Goal: Task Accomplishment & Management: Manage account settings

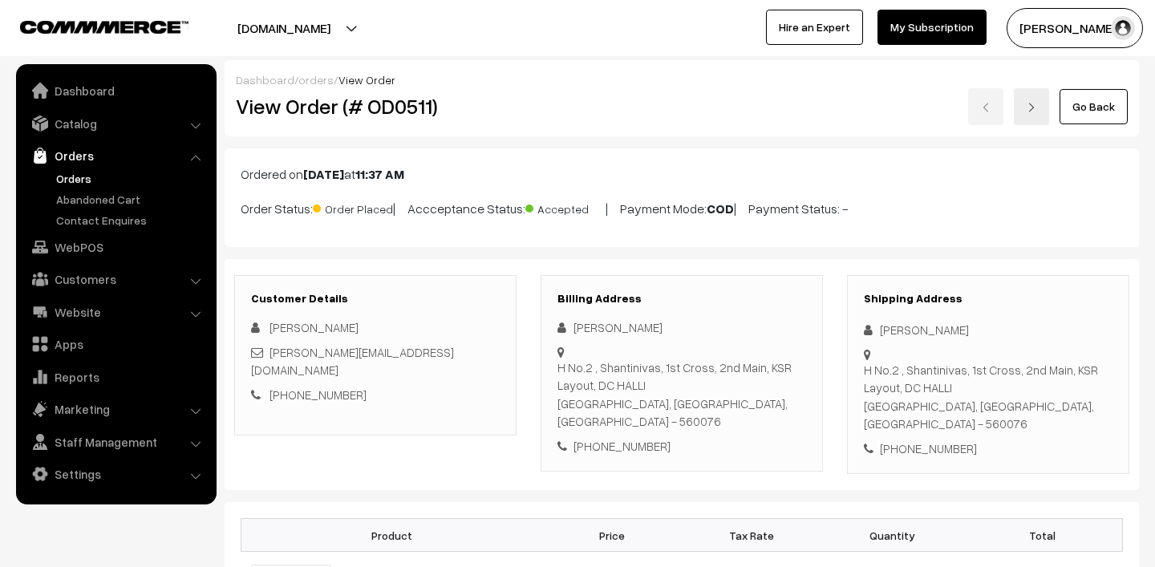
click at [104, 177] on link "Orders" at bounding box center [131, 178] width 159 height 17
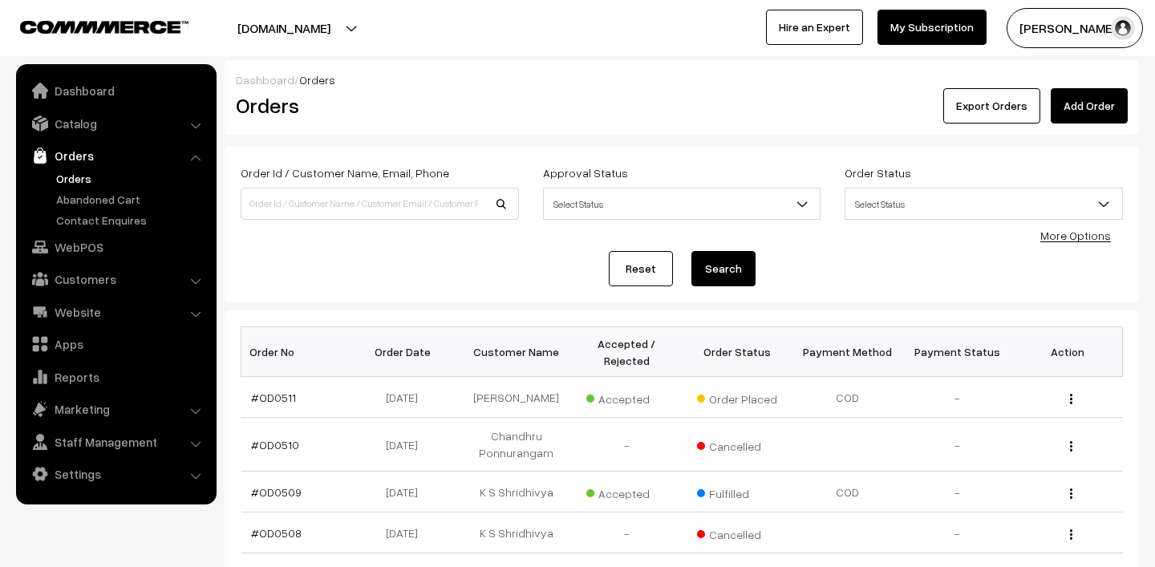
click at [1064, 23] on button "Madhu K" at bounding box center [1075, 28] width 136 height 40
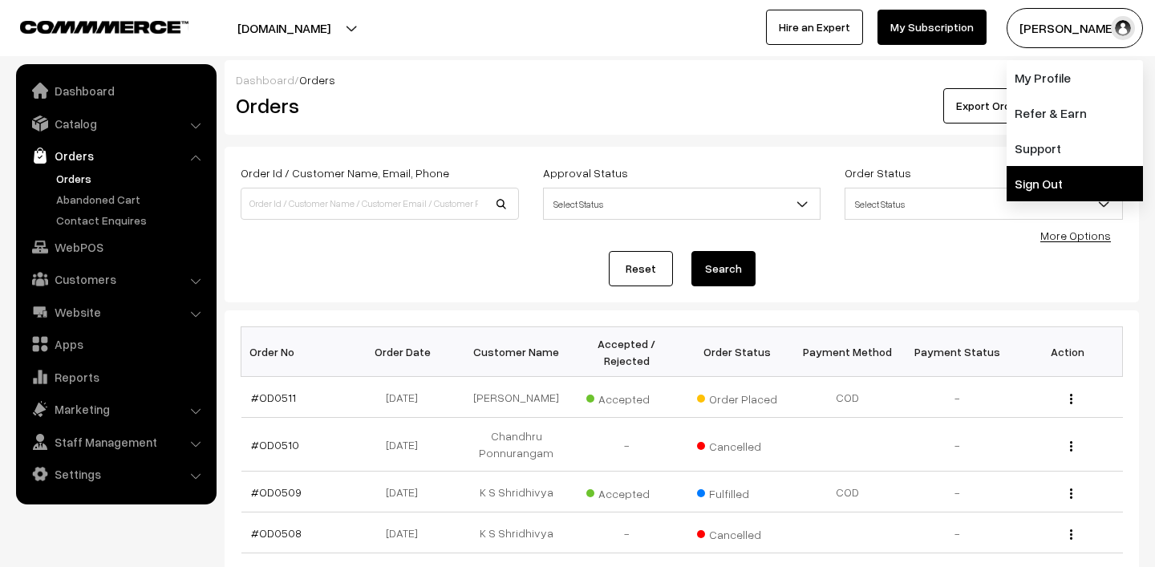
click at [1056, 173] on link "Sign Out" at bounding box center [1075, 183] width 136 height 35
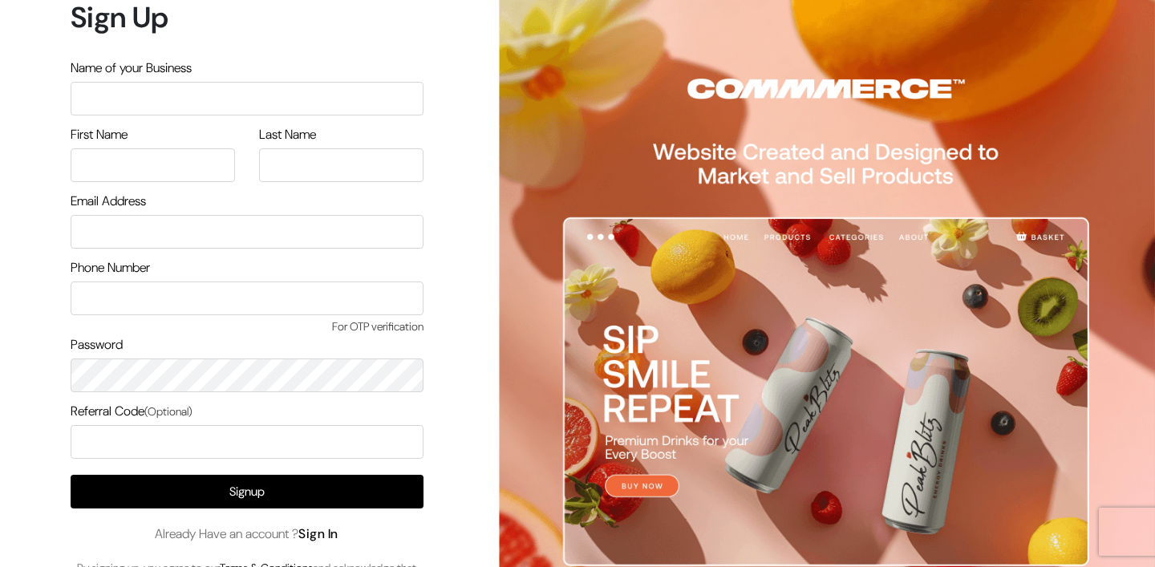
click at [324, 536] on link "Sign In" at bounding box center [318, 533] width 40 height 17
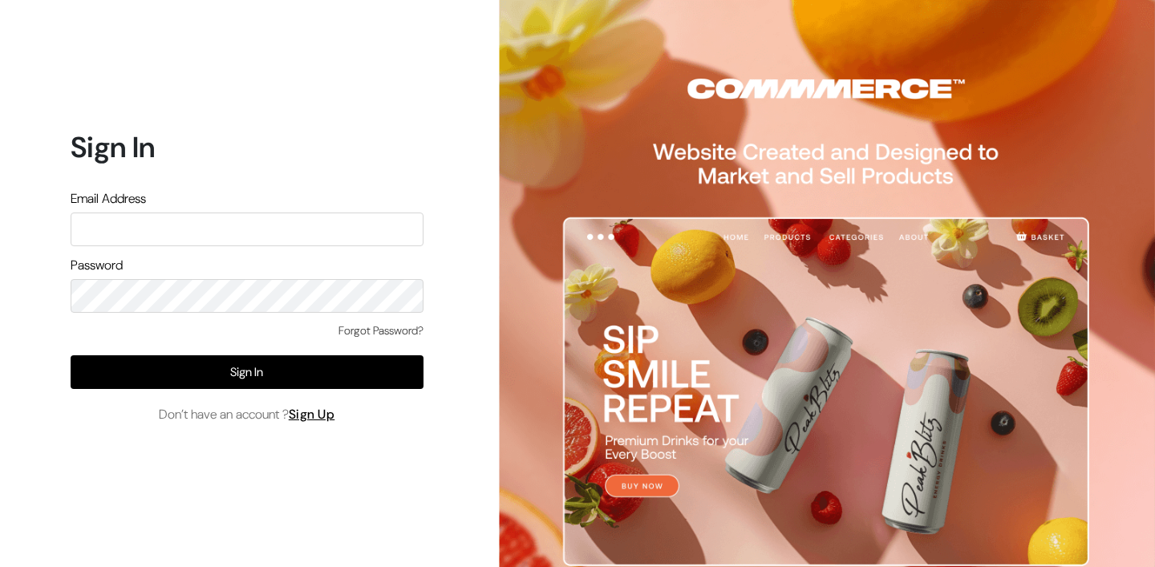
click at [210, 232] on input "text" at bounding box center [247, 230] width 353 height 34
type input "[PERSON_NAME][EMAIL_ADDRESS][DOMAIN_NAME]"
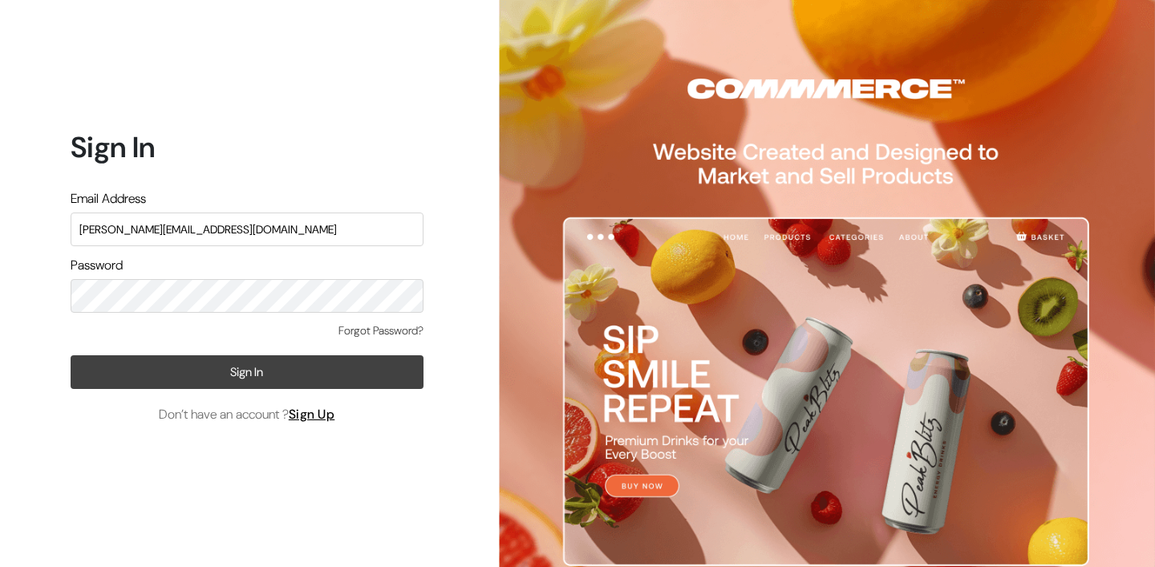
click at [224, 375] on button "Sign In" at bounding box center [247, 372] width 353 height 34
